Goal: Transaction & Acquisition: Purchase product/service

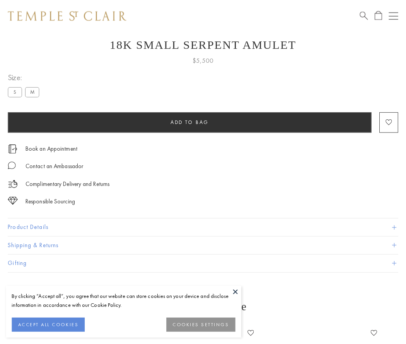
scroll to position [31, 0]
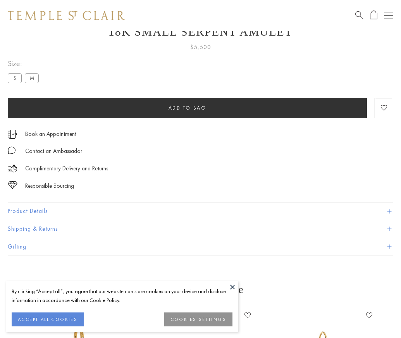
click at [187, 108] on span "Add to bag" at bounding box center [187, 107] width 38 height 7
